Goal: Task Accomplishment & Management: Use online tool/utility

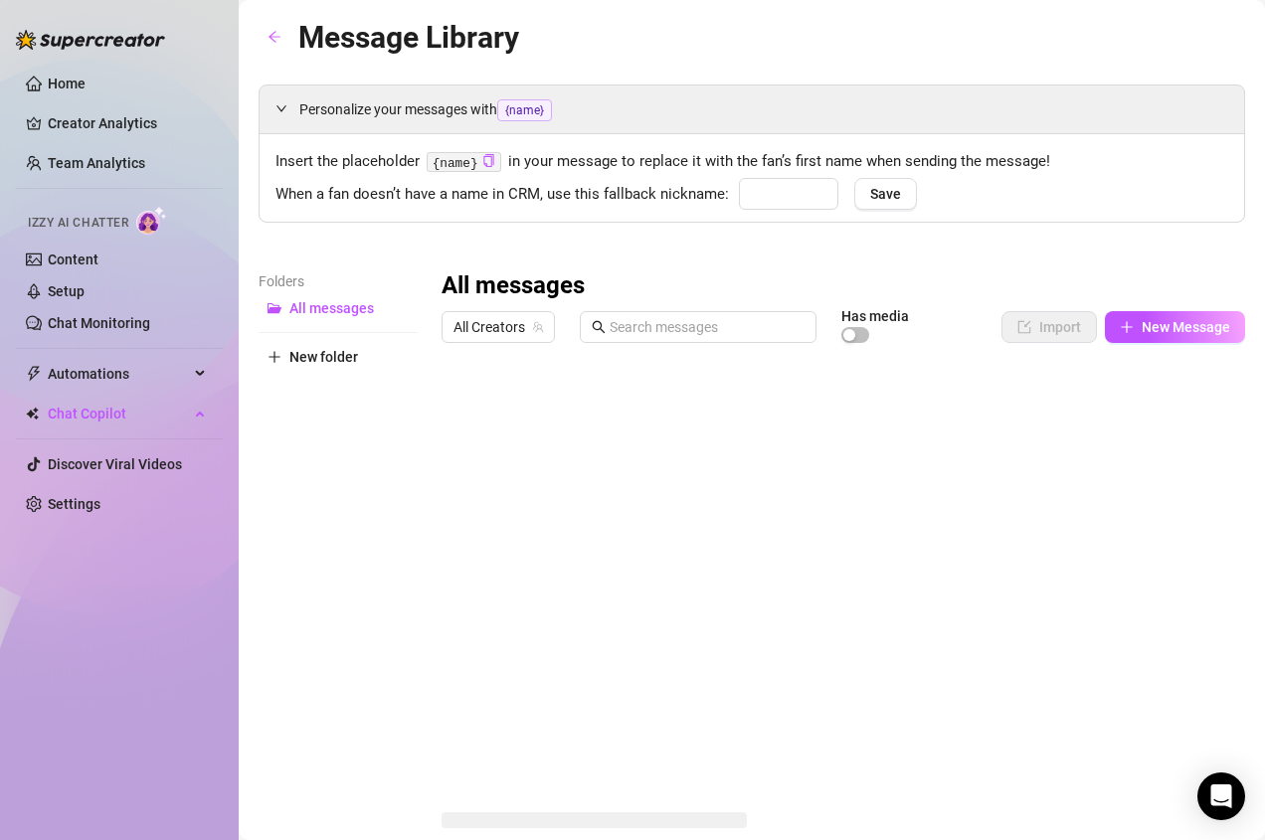
type input "babe"
